Goal: Task Accomplishment & Management: Use online tool/utility

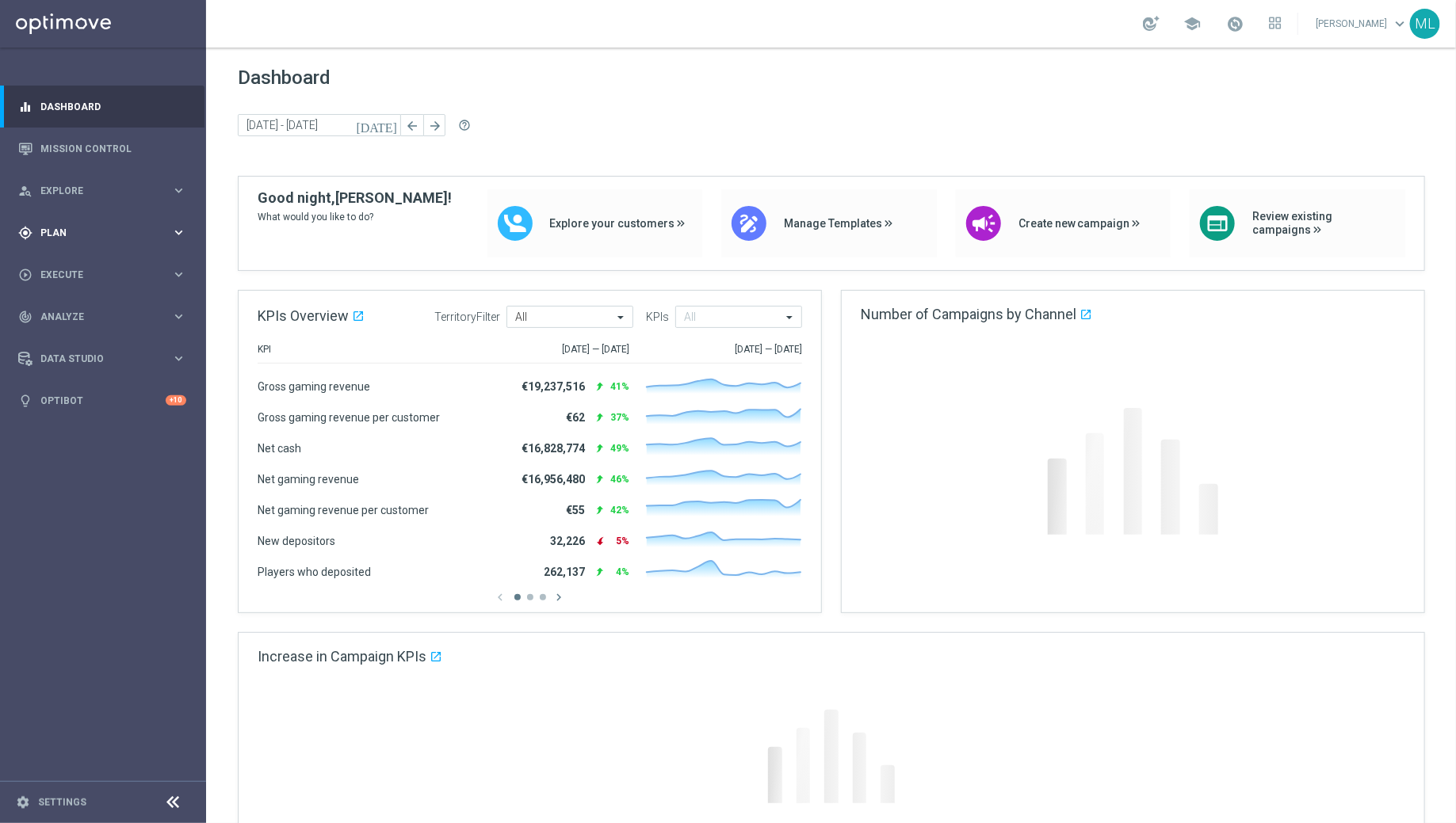
click at [186, 241] on div "gps_fixed Plan keyboard_arrow_right" at bounding box center [102, 232] width 204 height 42
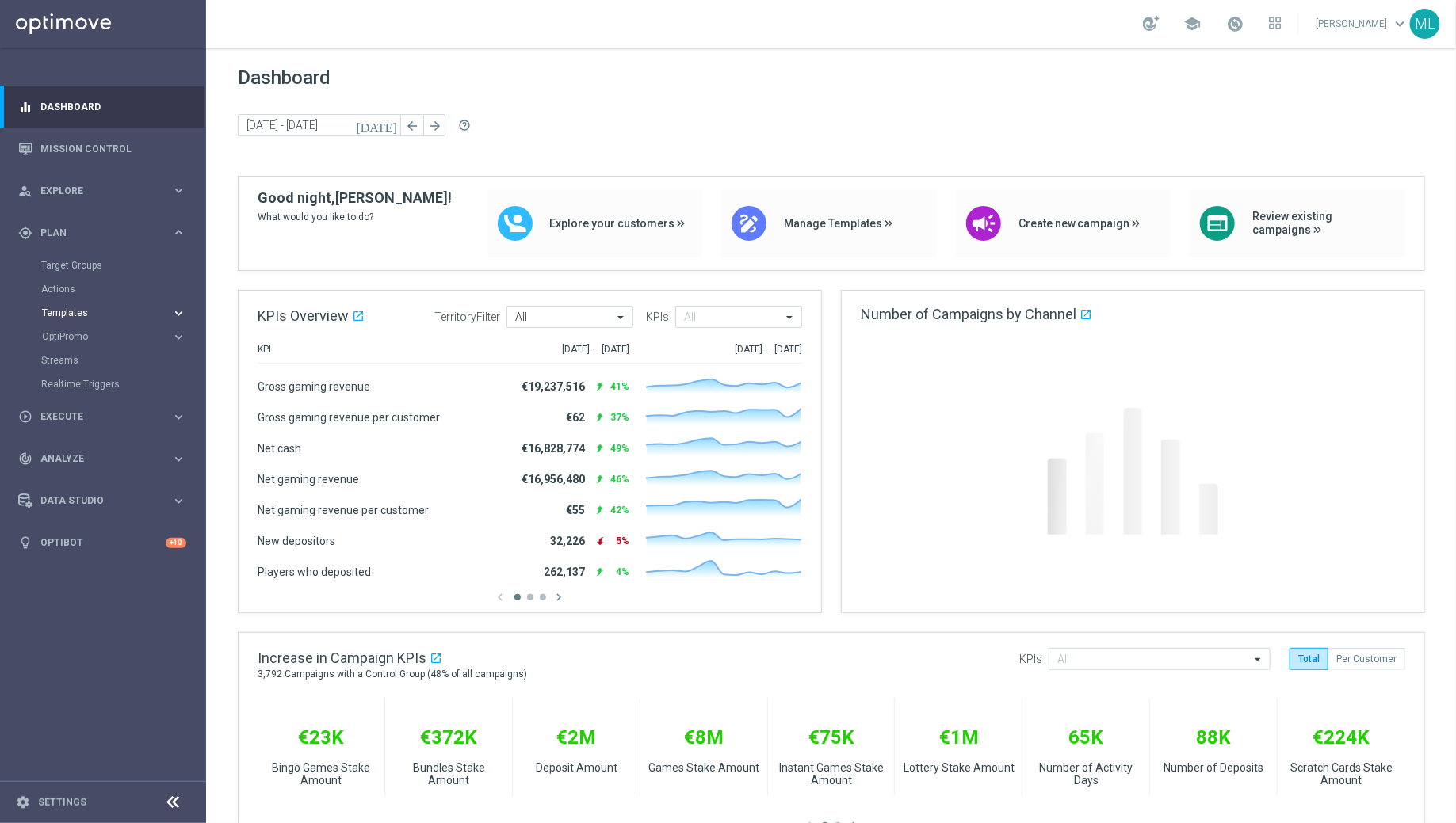
click at [178, 311] on icon "keyboard_arrow_right" at bounding box center [178, 313] width 15 height 15
click at [99, 333] on link "Optimail" at bounding box center [107, 337] width 116 height 13
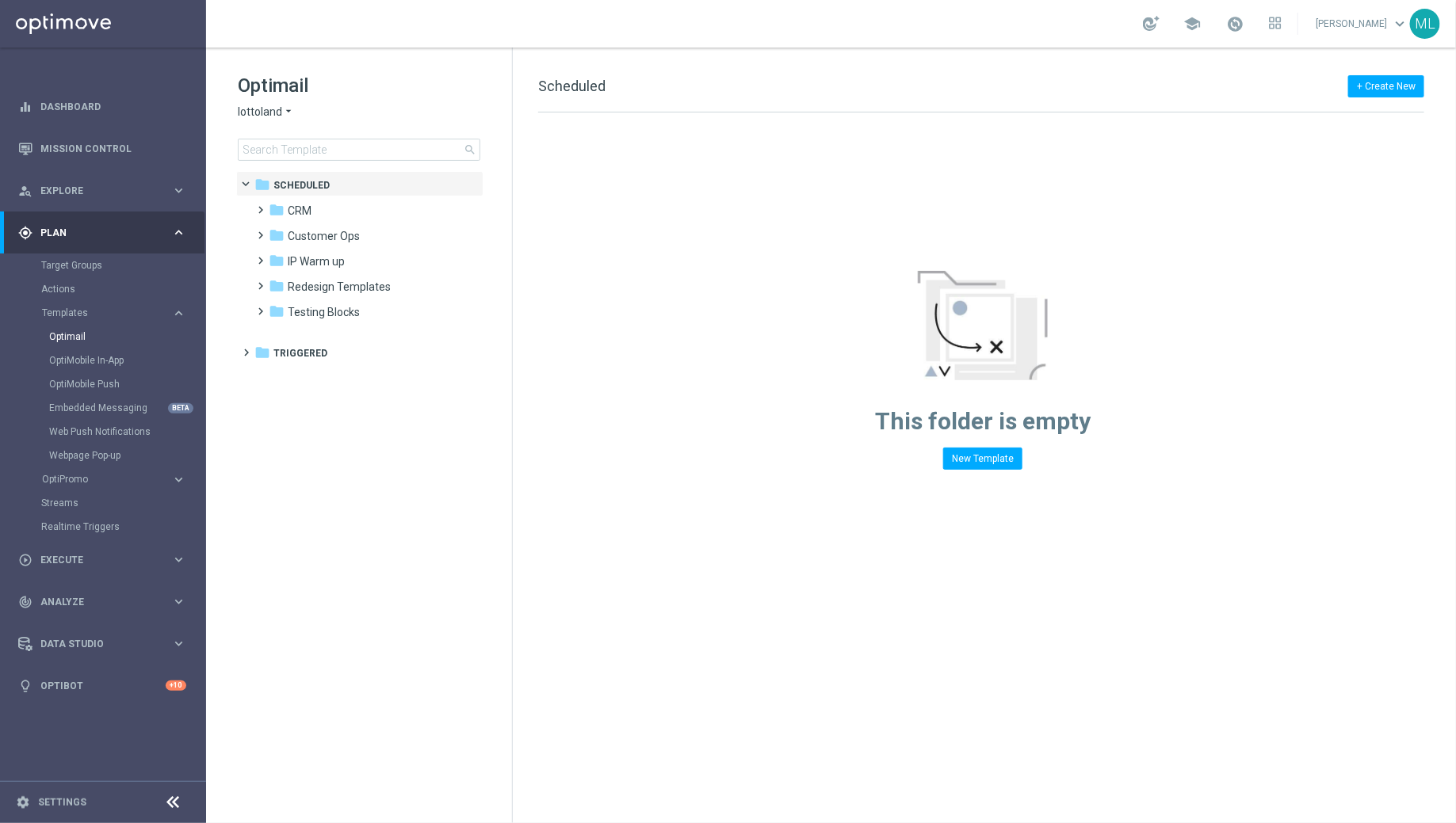
click at [279, 116] on span "lottoland" at bounding box center [260, 112] width 45 height 15
click at [0, 0] on span "KenoGO" at bounding box center [0, 0] width 0 height 0
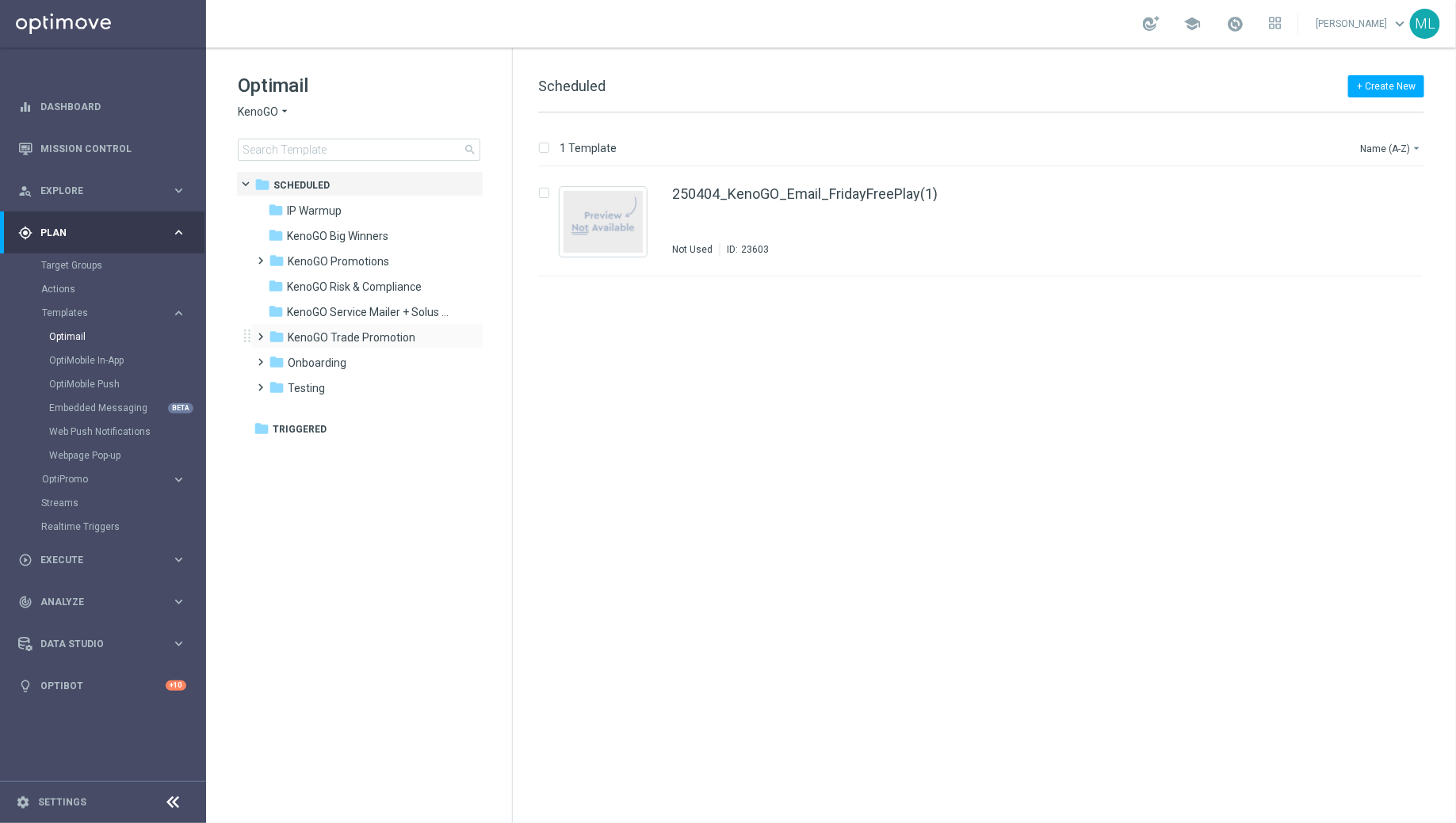
click at [259, 333] on span at bounding box center [258, 330] width 7 height 6
click at [287, 410] on icon "folder" at bounding box center [293, 413] width 16 height 16
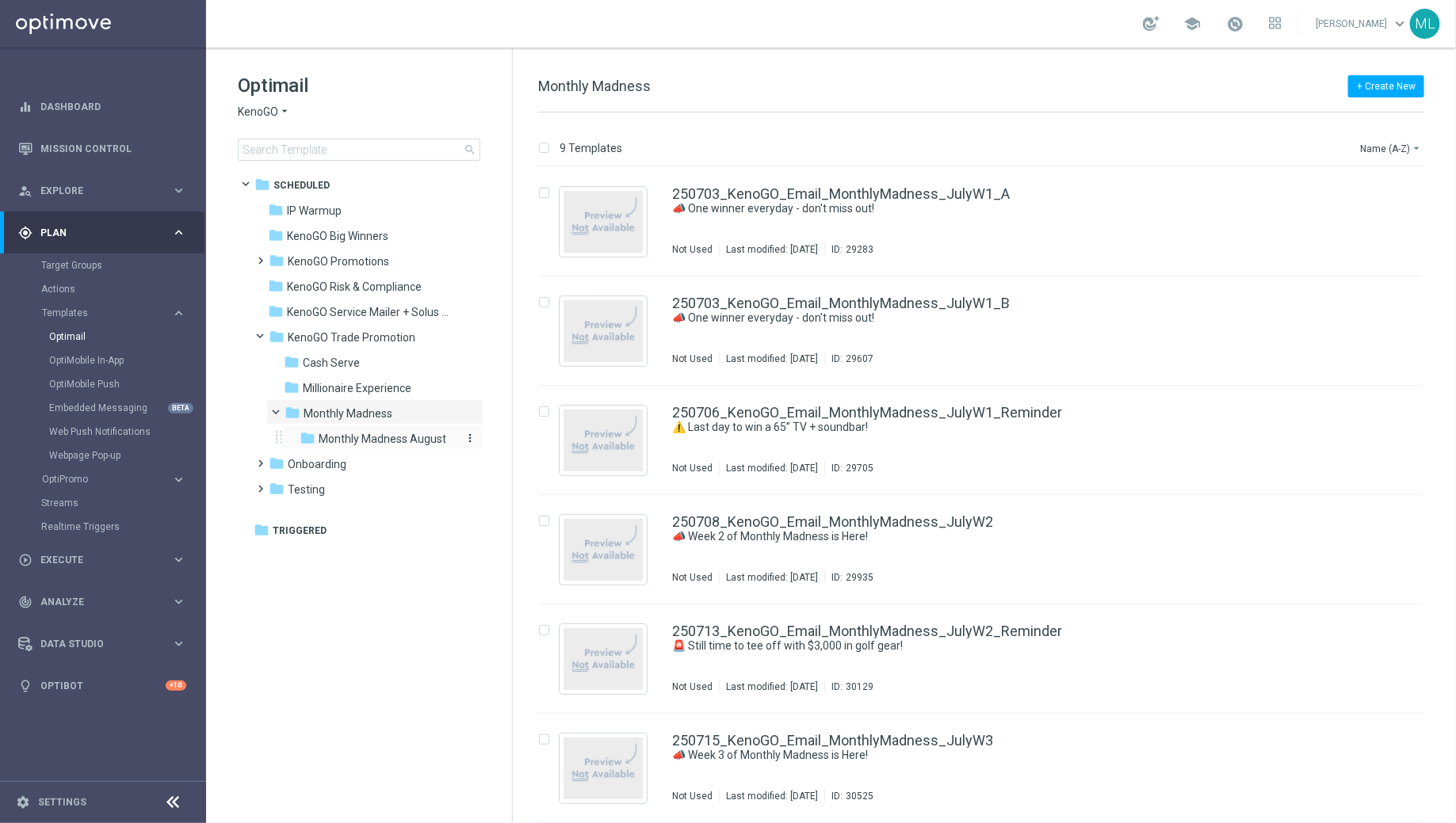
click at [304, 441] on icon "folder" at bounding box center [307, 438] width 16 height 16
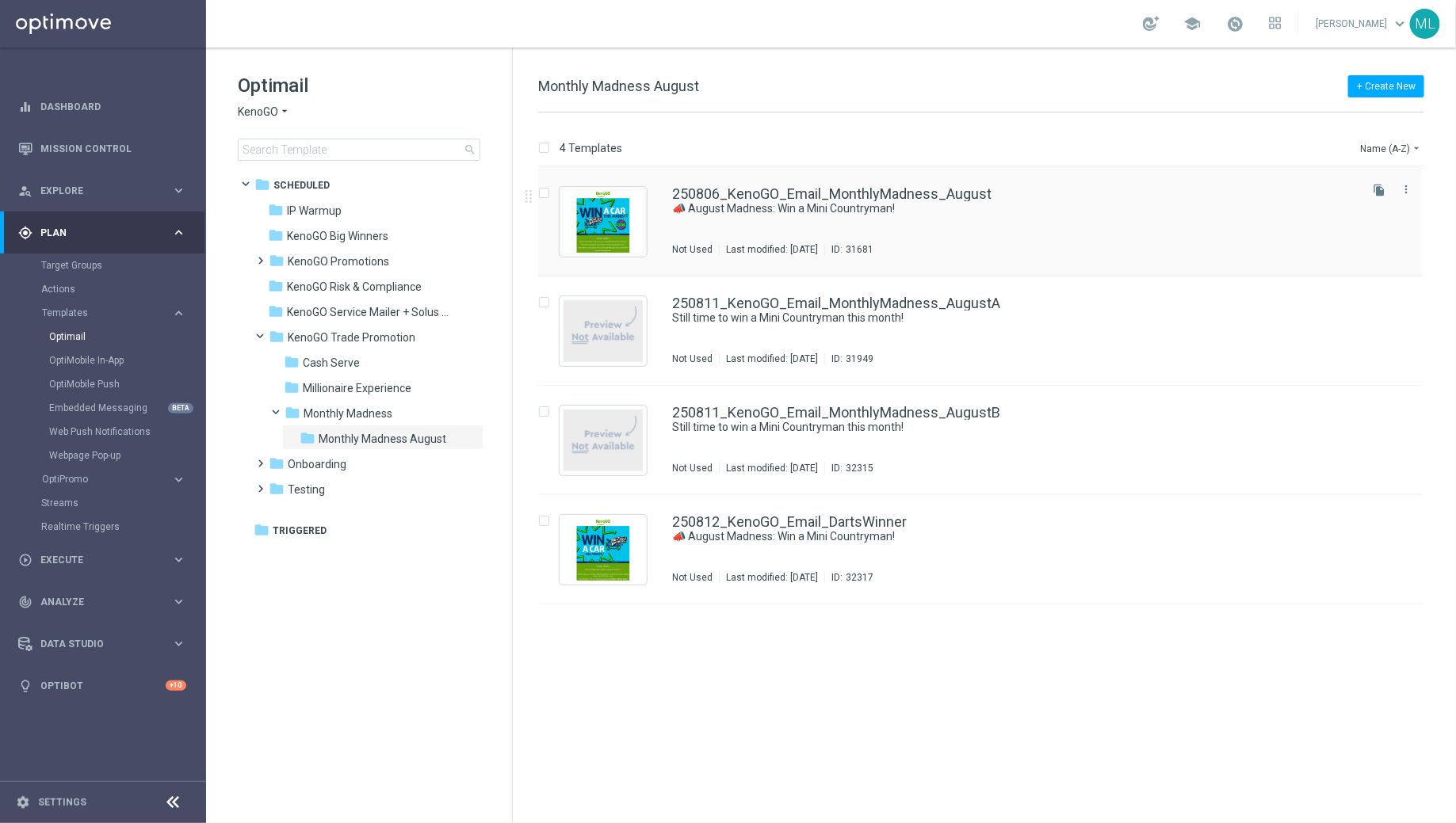
click at [739, 230] on div "250806_KenoGO_Email_MonthlyMadness_August 📣 August Madness: Win a Mini Countrym…" at bounding box center [1014, 221] width 685 height 69
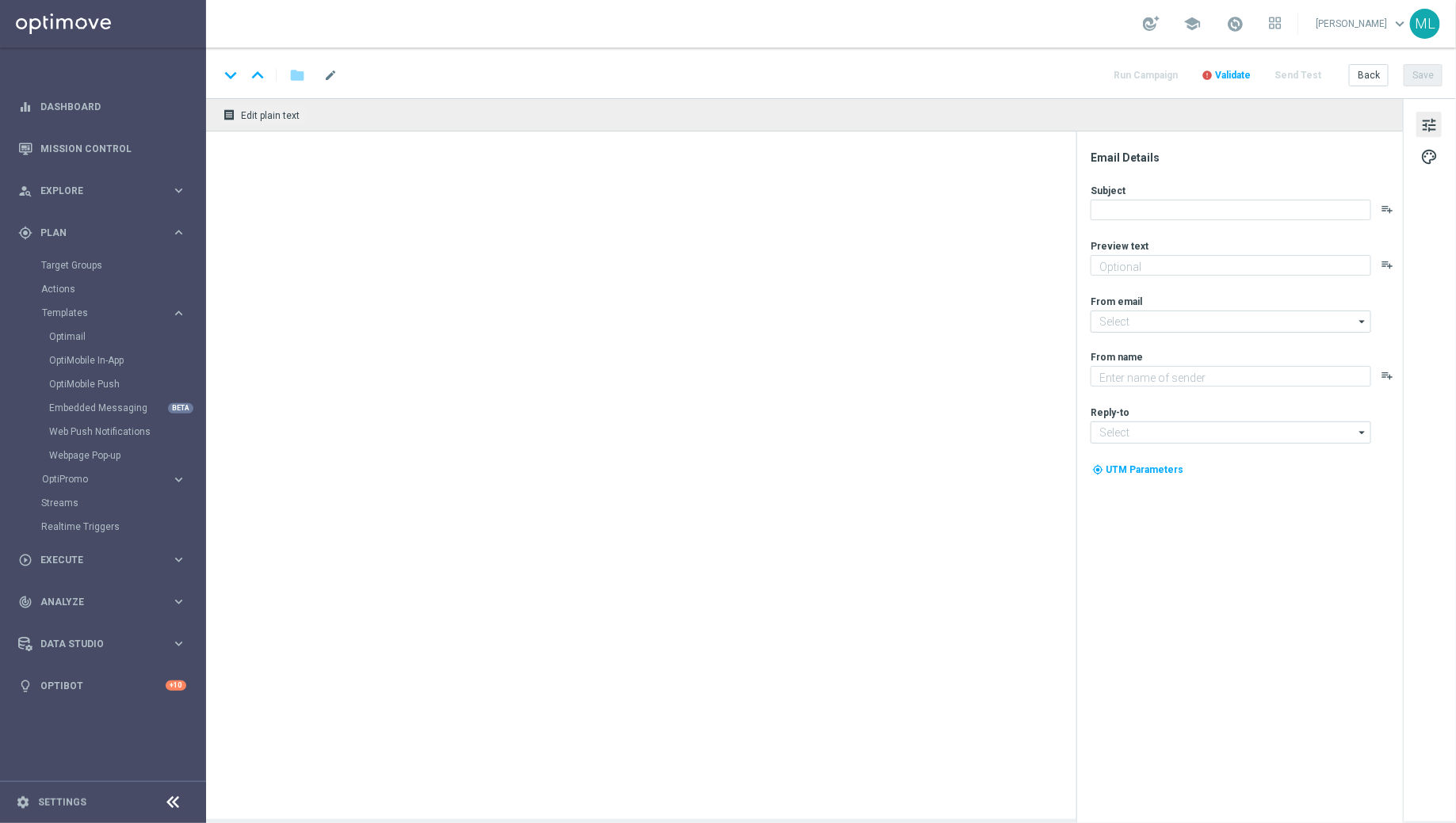
type textarea "Enter now for your chance to drive away in style!"
type input "[EMAIL_ADDRESS][DOMAIN_NAME]"
type textarea "KenoGO"
type input "[EMAIL_ADDRESS][DOMAIN_NAME]"
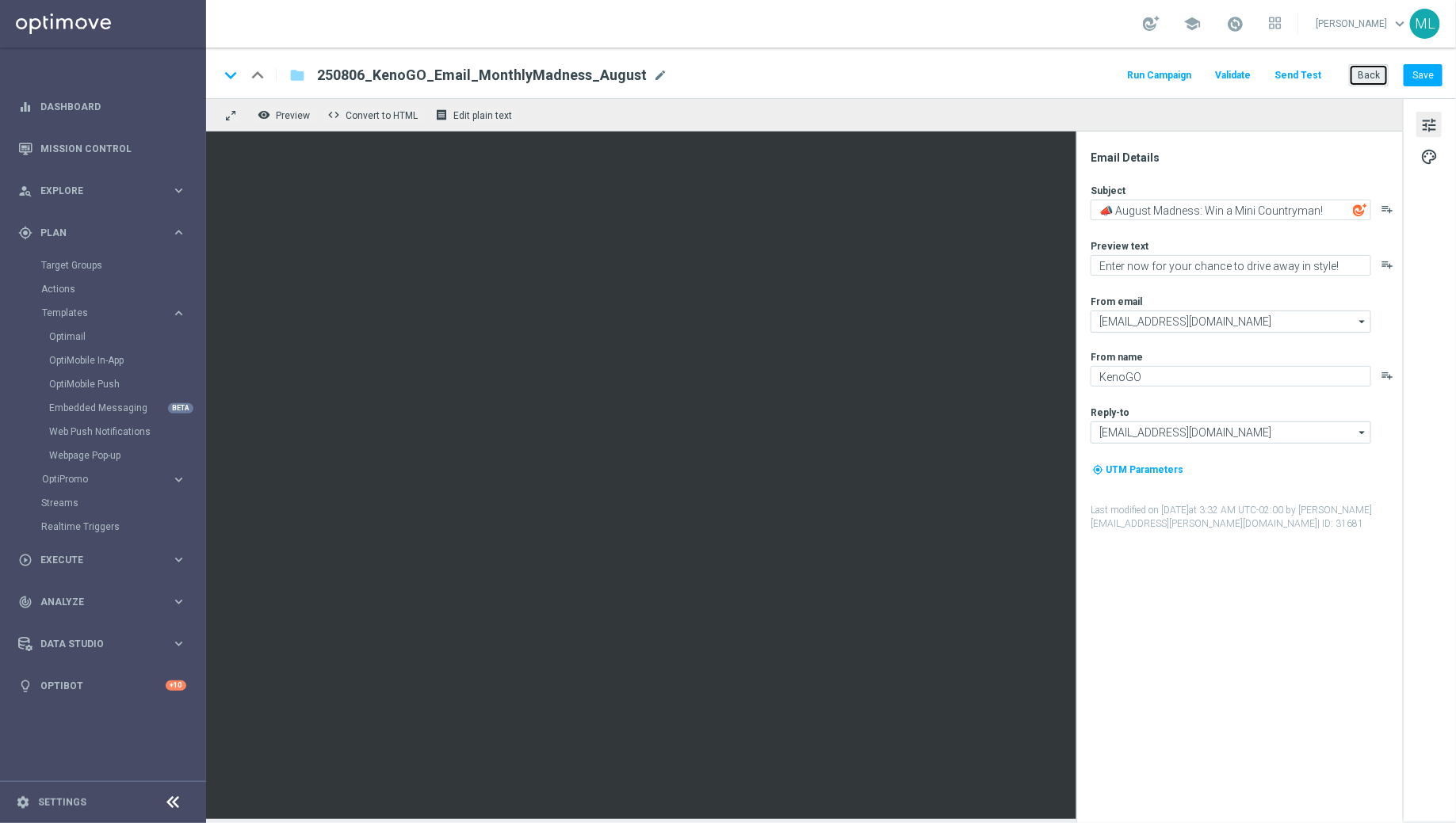
click at [1370, 77] on button "Back" at bounding box center [1369, 75] width 39 height 22
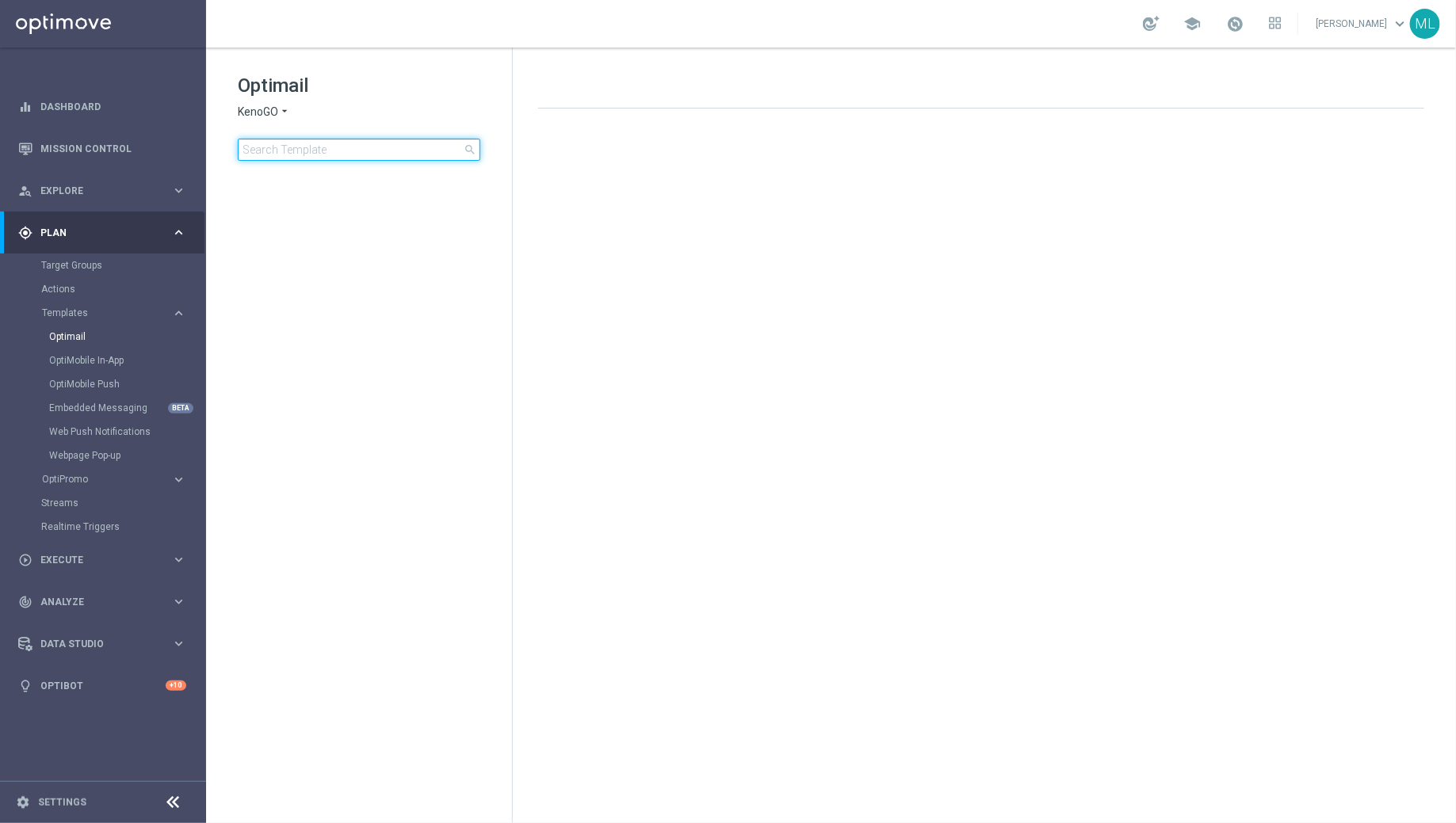
click at [310, 141] on input at bounding box center [358, 150] width 243 height 22
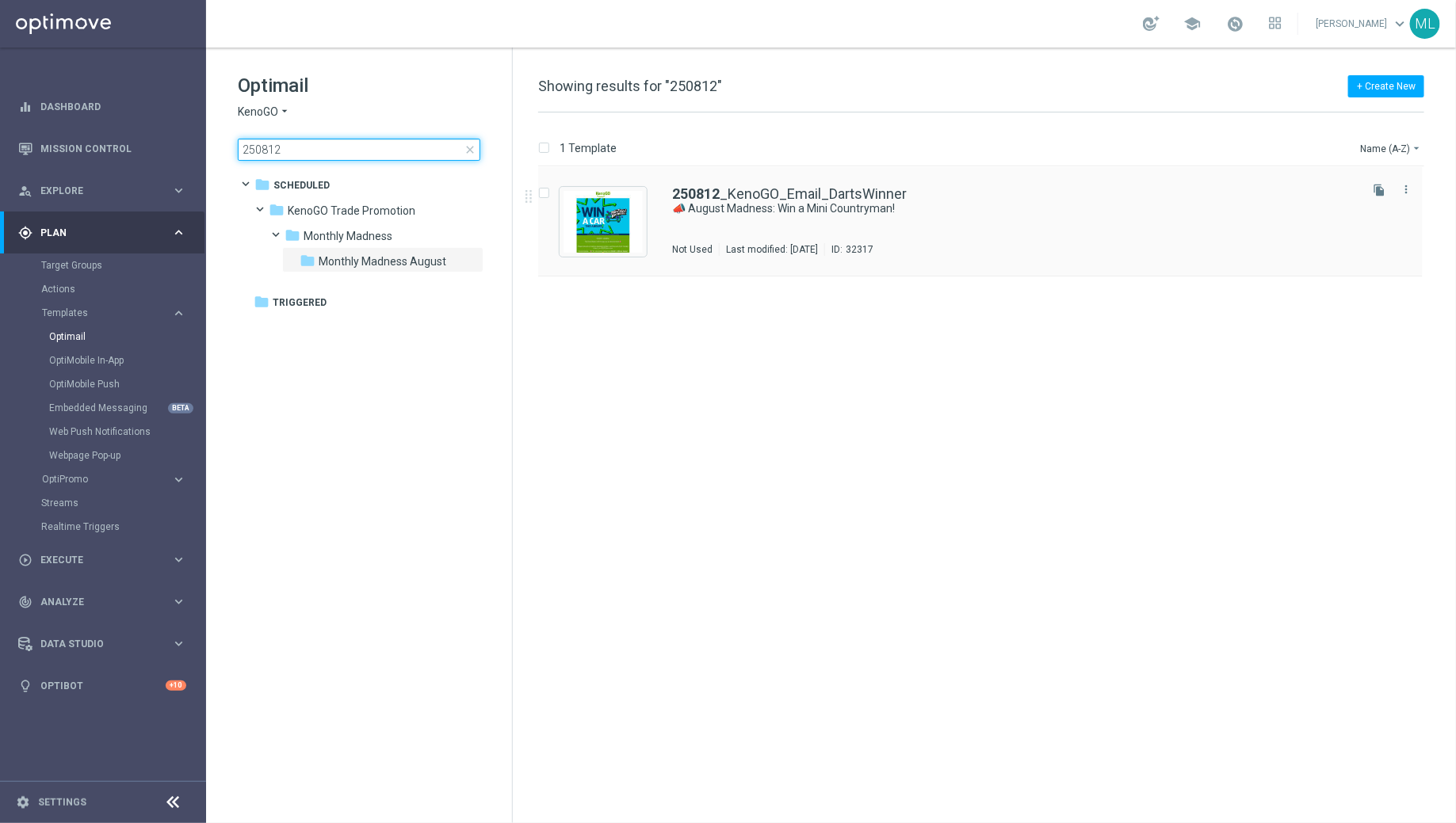
type input "250812"
click at [646, 216] on div "Press SPACE to select this row." at bounding box center [603, 222] width 87 height 70
